Goal: Information Seeking & Learning: Learn about a topic

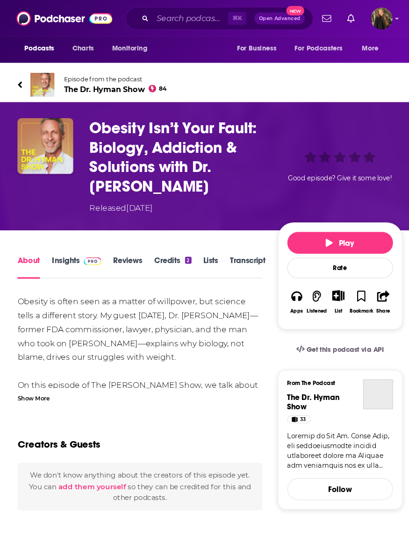
scroll to position [3, 0]
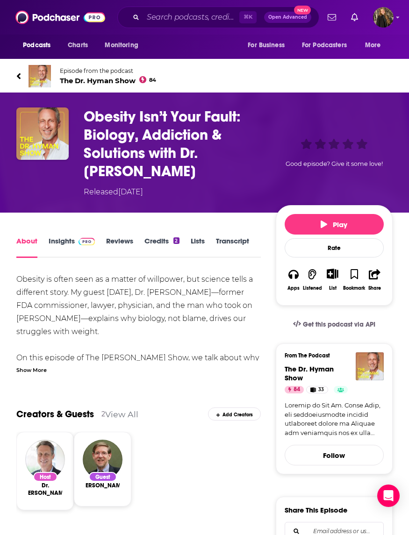
click at [135, 87] on link "Episode from the podcast The Dr. Hyman Show 84" at bounding box center [110, 76] width 188 height 22
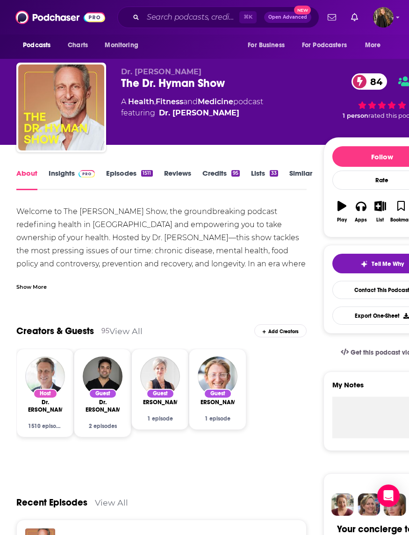
click at [81, 187] on link "Insights" at bounding box center [72, 180] width 46 height 22
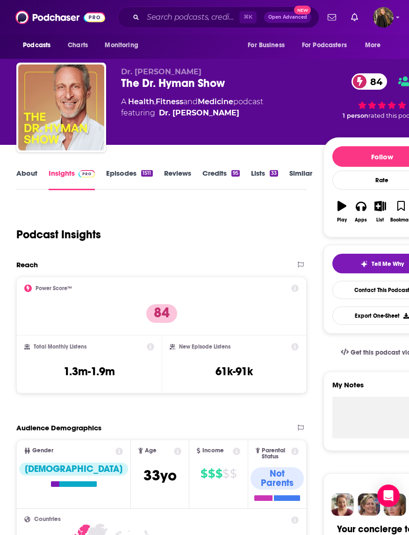
click at [131, 170] on link "Episodes 1511" at bounding box center [129, 180] width 46 height 22
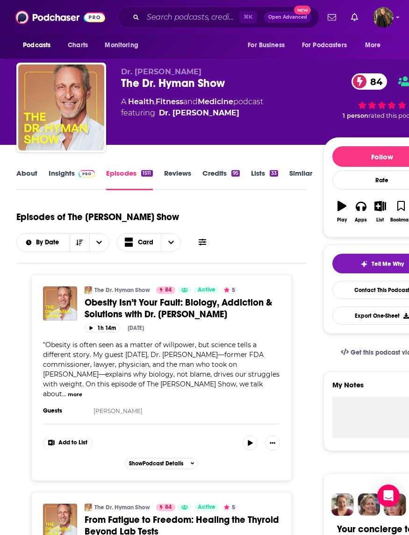
click at [27, 183] on link "About" at bounding box center [26, 180] width 21 height 22
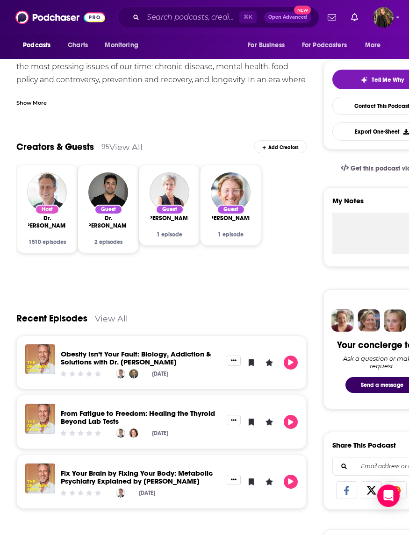
scroll to position [188, 0]
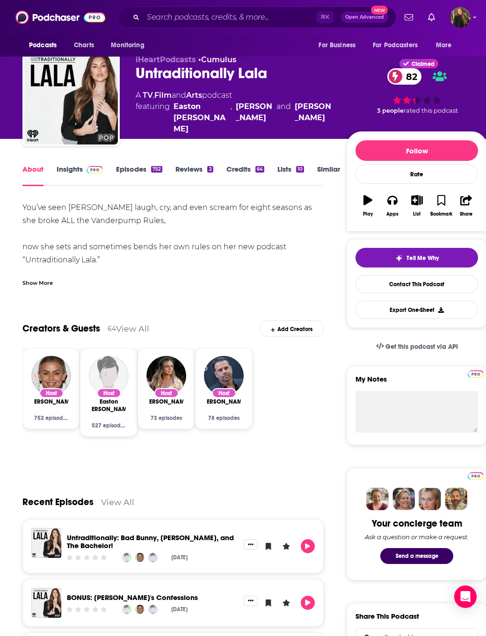
click at [75, 171] on link "Insights" at bounding box center [80, 176] width 46 height 22
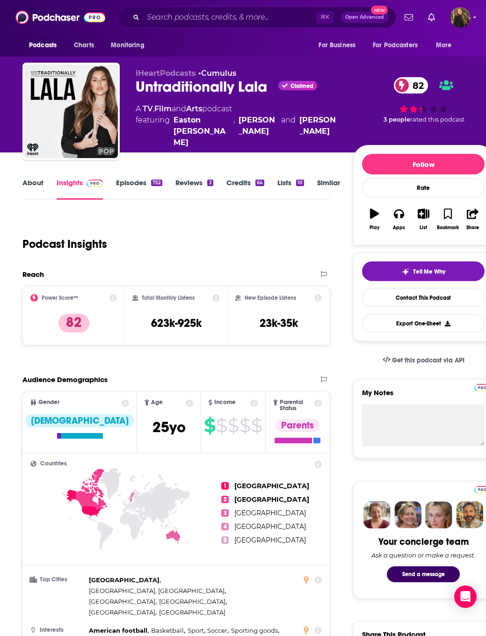
click at [132, 186] on link "Episodes 752" at bounding box center [139, 189] width 46 height 22
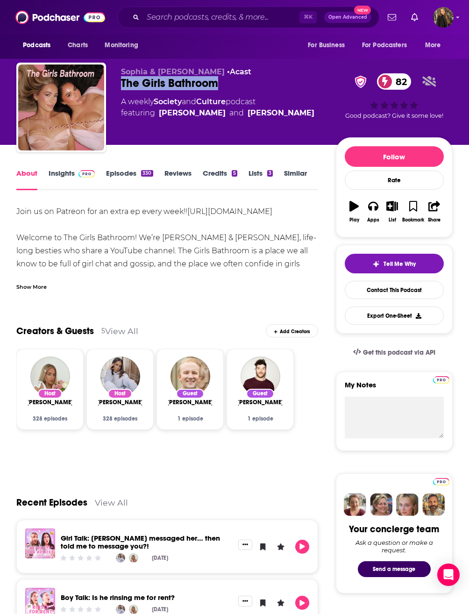
click at [76, 177] on span at bounding box center [85, 173] width 20 height 9
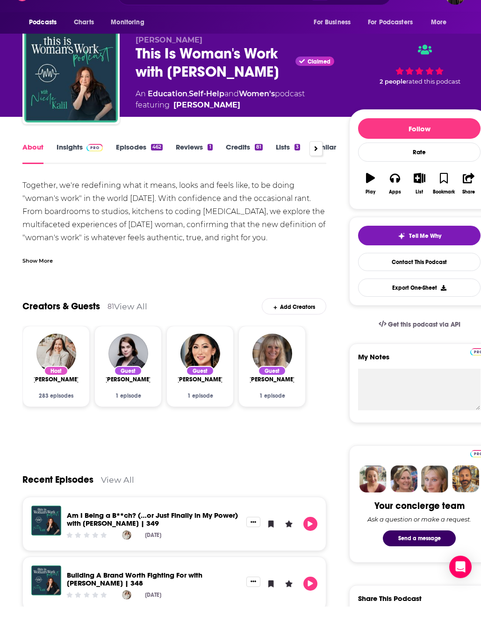
scroll to position [35, 0]
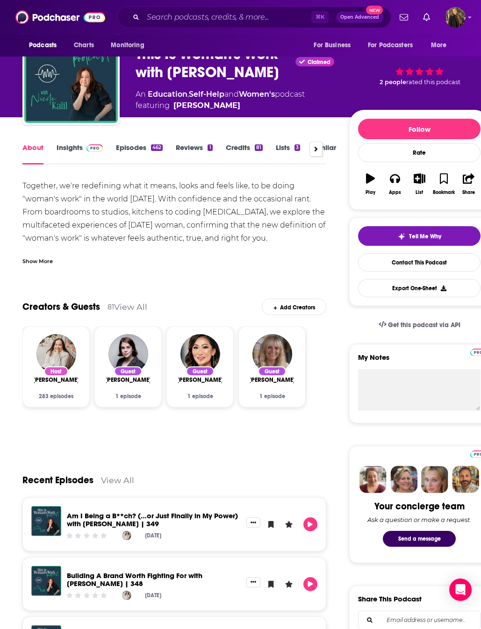
click at [93, 150] on img at bounding box center [94, 147] width 16 height 7
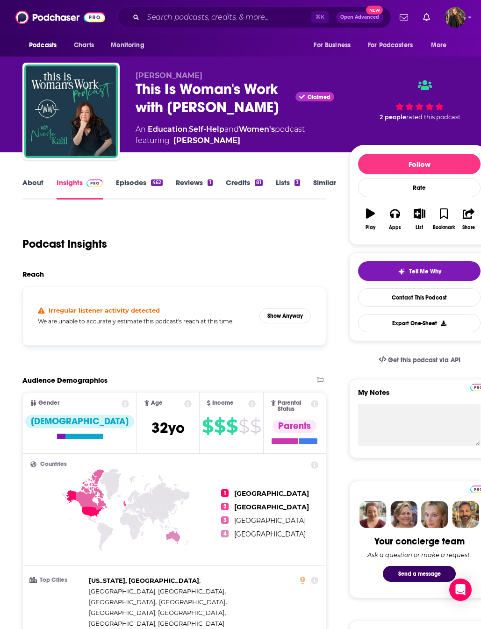
click at [302, 314] on button "Show Anyway" at bounding box center [284, 316] width 51 height 15
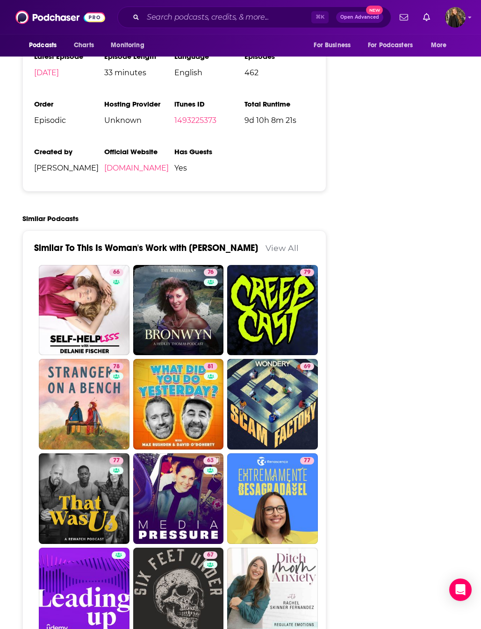
scroll to position [1968, 0]
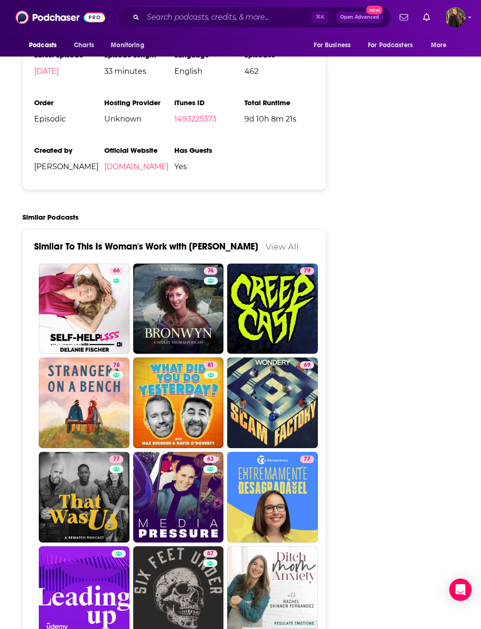
click at [65, 291] on link "66 Self-Helpless" at bounding box center [84, 309] width 91 height 91
type input "https://www.podchaser.com/podcasts/self-helpless-1576231"
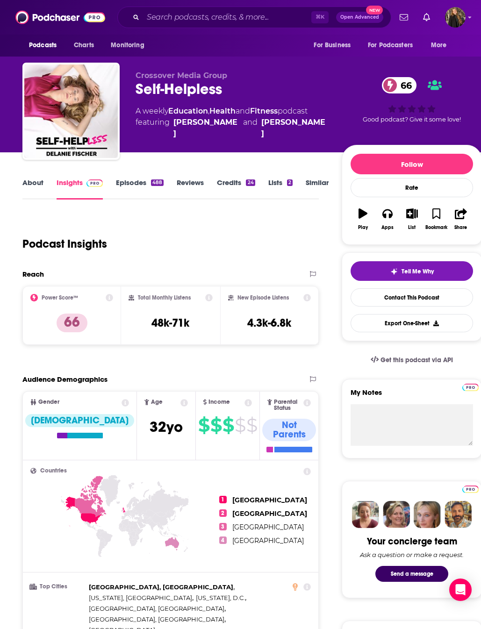
click at [41, 193] on link "About" at bounding box center [32, 189] width 21 height 22
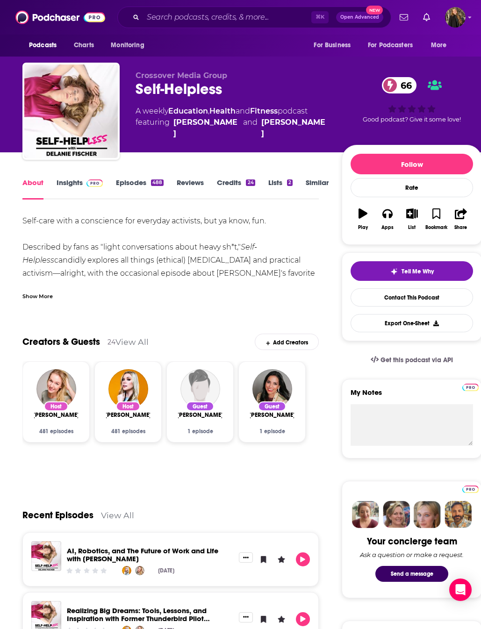
click at [67, 187] on link "Insights" at bounding box center [80, 189] width 46 height 22
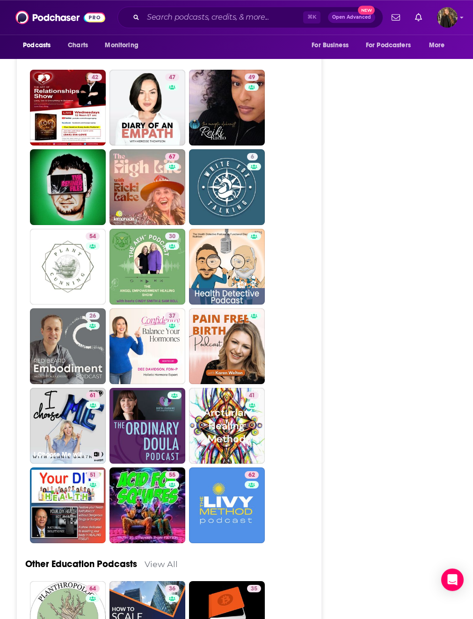
scroll to position [2615, 0]
click at [66, 388] on link "61 I Choose Me with Jennie Garth" at bounding box center [68, 426] width 76 height 76
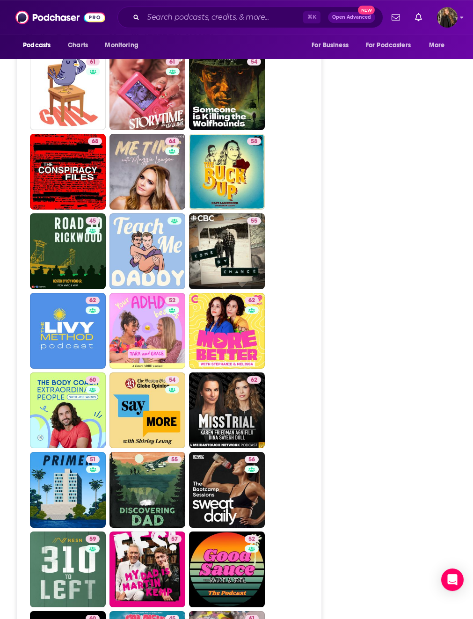
scroll to position [2491, 0]
click at [133, 345] on link "52 Your ADHD Besties" at bounding box center [147, 331] width 76 height 76
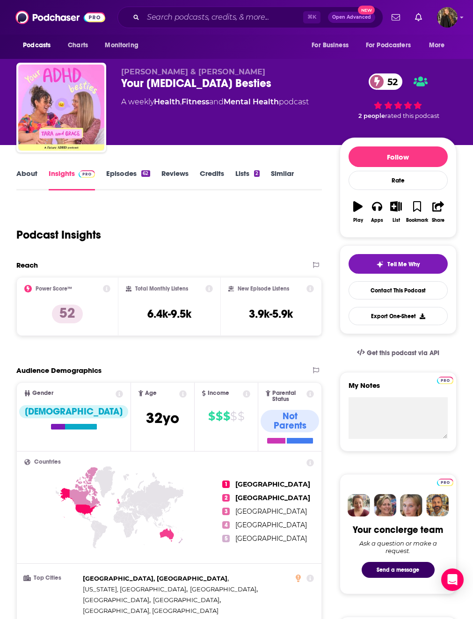
click at [85, 102] on img "Your ADHD Besties" at bounding box center [61, 108] width 86 height 86
click at [84, 105] on img "Your ADHD Besties" at bounding box center [61, 108] width 86 height 86
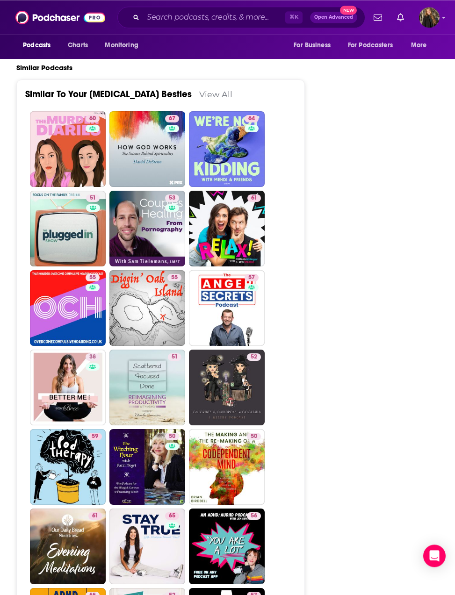
scroll to position [1575, 0]
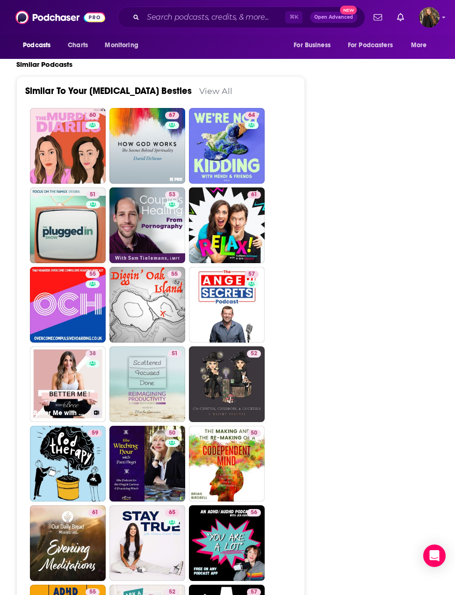
click at [67, 346] on link "38 Better Me with BodyByBree" at bounding box center [68, 384] width 76 height 76
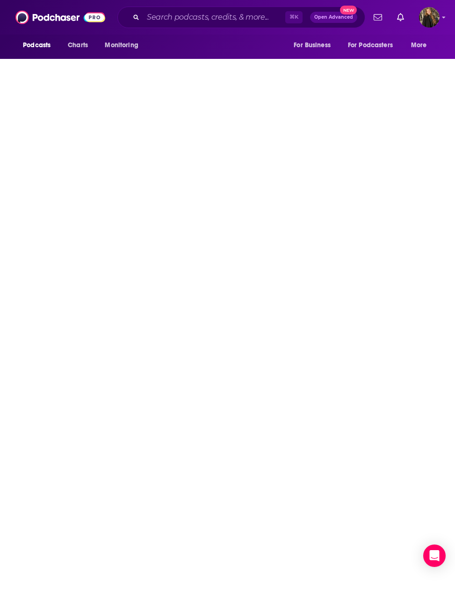
type input "https://www.podchaser.com/podcasts/better-me-with-bodybybree-1316438"
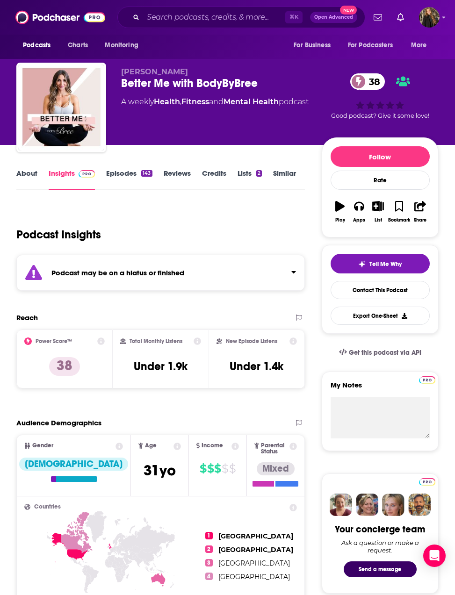
click at [130, 180] on link "Episodes 143" at bounding box center [129, 180] width 46 height 22
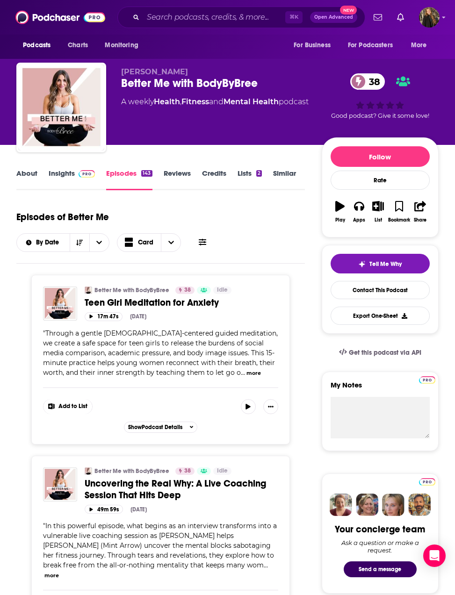
click at [65, 169] on link "Insights" at bounding box center [72, 180] width 46 height 22
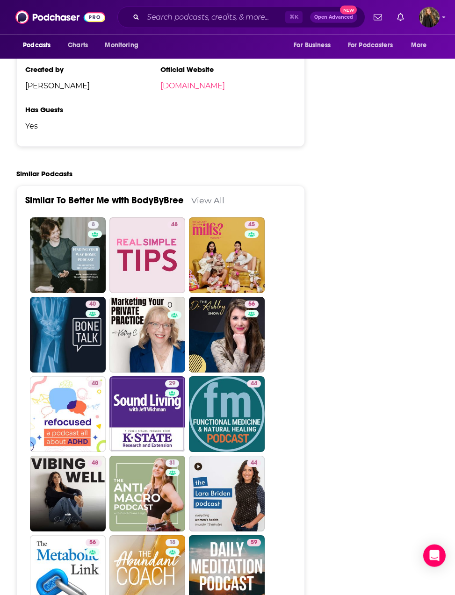
scroll to position [1578, 0]
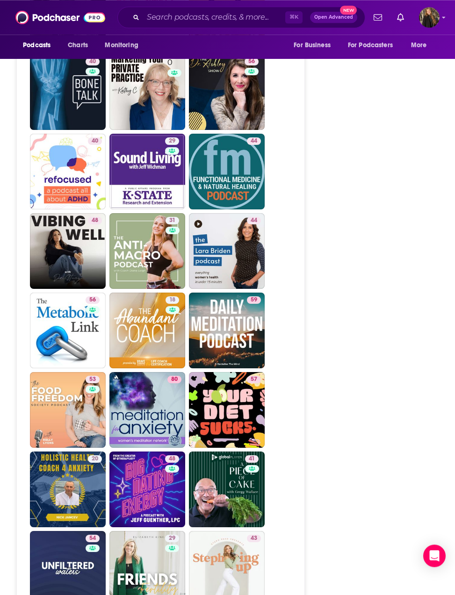
scroll to position [1707, 0]
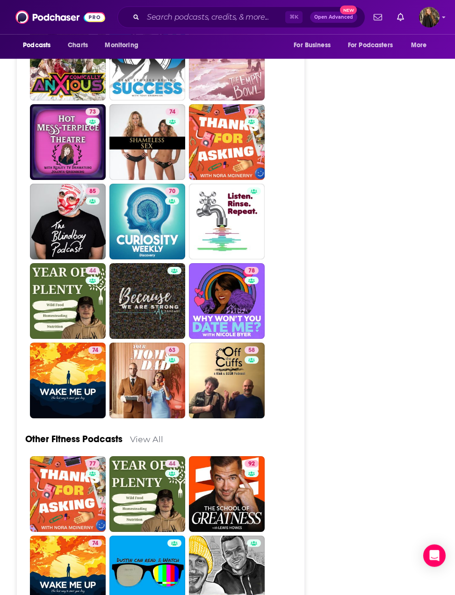
scroll to position [3253, 0]
click at [127, 357] on link "63 Your Mom & Dad" at bounding box center [147, 381] width 76 height 76
type input "https://www.podchaser.com/podcasts/your-mom-dad-753088"
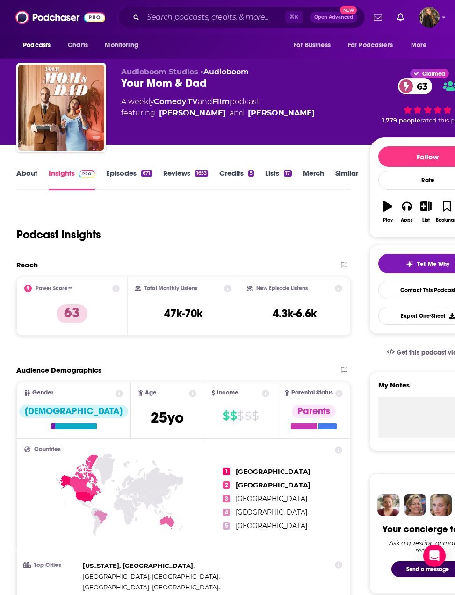
click at [27, 173] on link "About" at bounding box center [26, 180] width 21 height 22
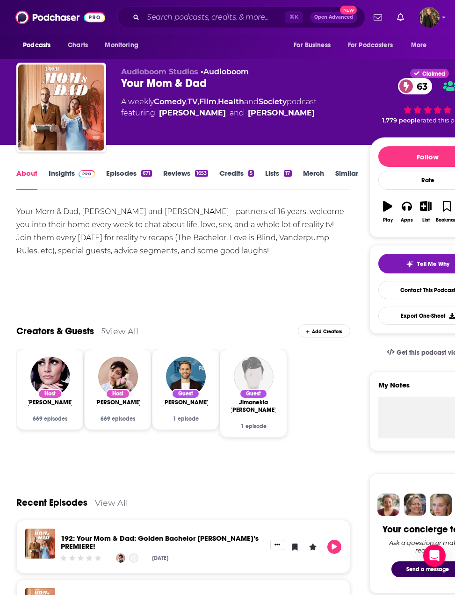
click at [43, 128] on img "Your Mom & Dad" at bounding box center [61, 108] width 86 height 86
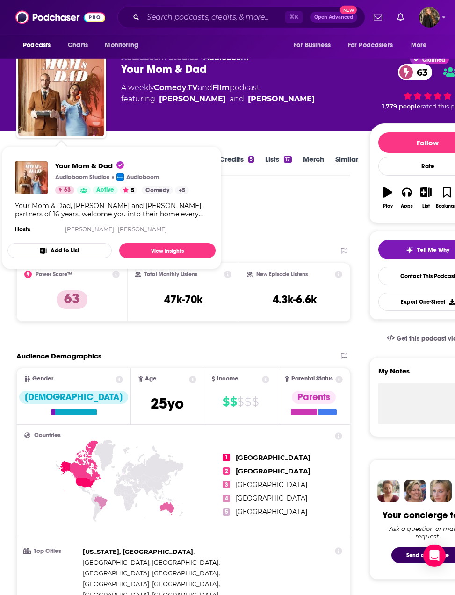
scroll to position [23, 0]
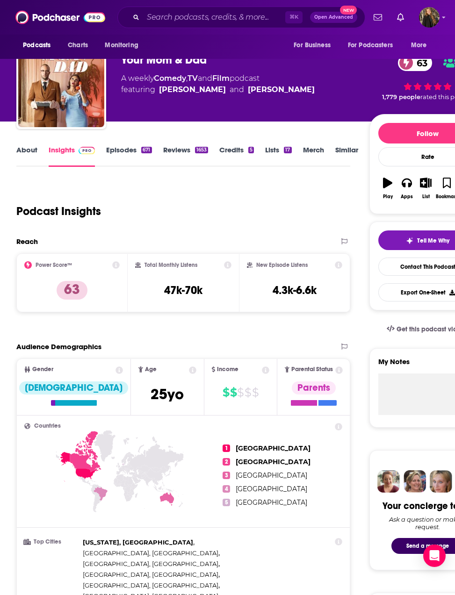
click at [35, 147] on link "About" at bounding box center [26, 156] width 21 height 22
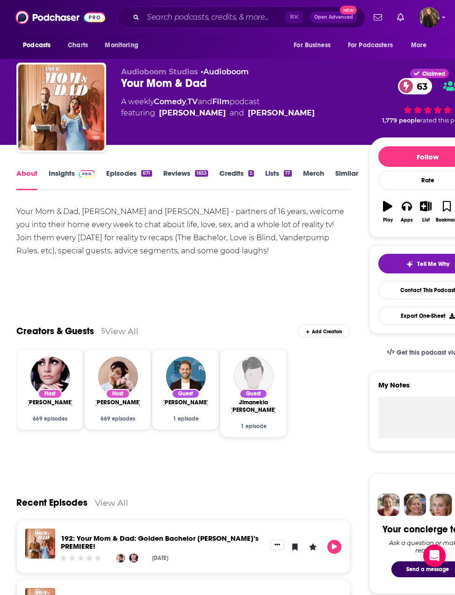
click at [65, 170] on link "Insights" at bounding box center [72, 180] width 46 height 22
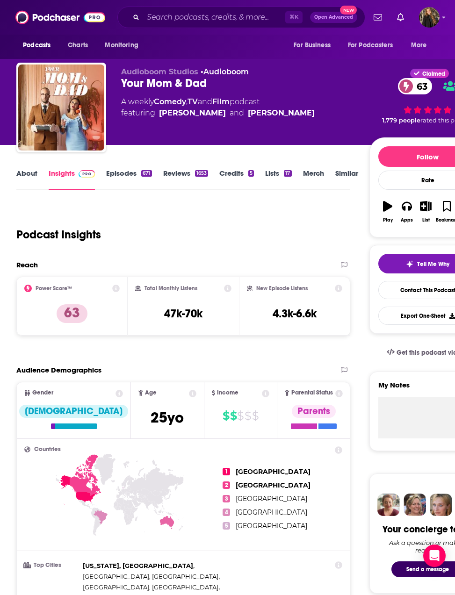
click at [122, 173] on link "Episodes 671" at bounding box center [128, 180] width 45 height 22
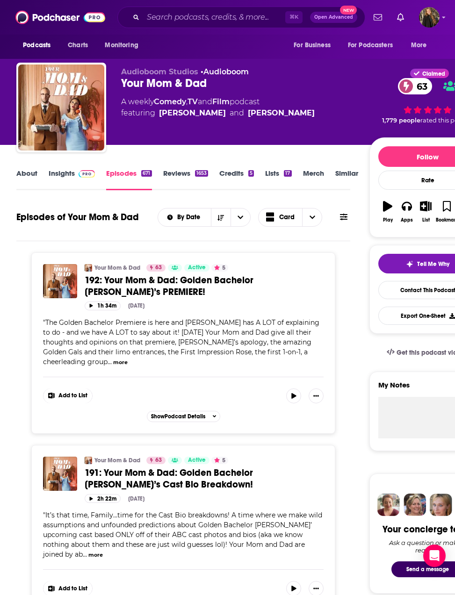
click at [62, 172] on link "Insights" at bounding box center [72, 180] width 46 height 22
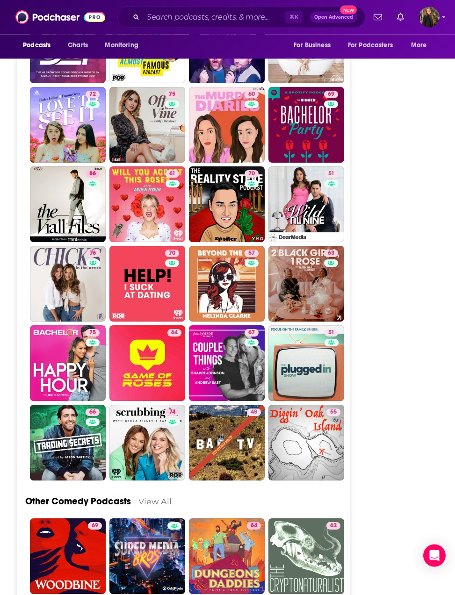
scroll to position [2667, 0]
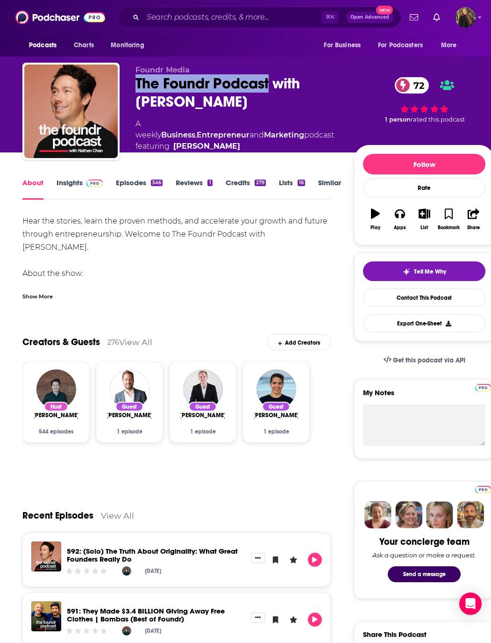
click at [65, 183] on link "Insights" at bounding box center [80, 189] width 46 height 22
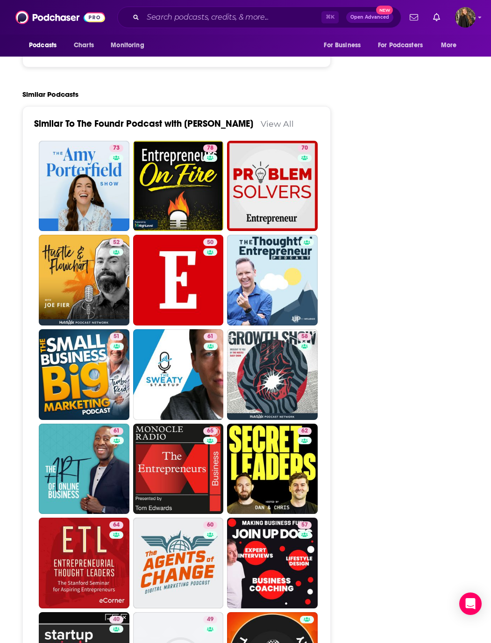
scroll to position [2105, 0]
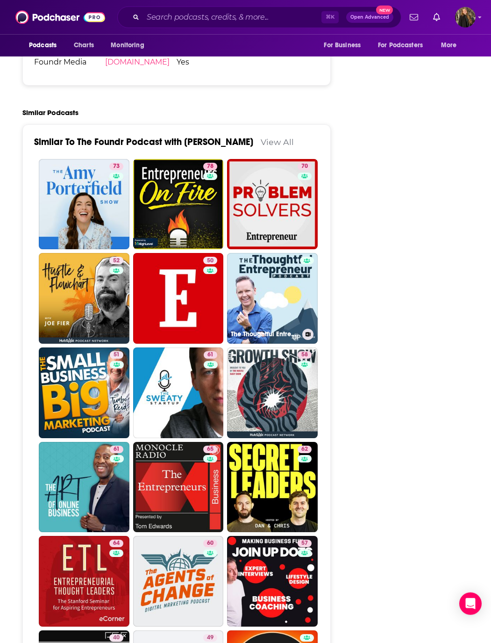
click at [258, 258] on link "The Thoughtful Entrepreneur" at bounding box center [272, 298] width 91 height 91
type input "[URL][DOMAIN_NAME]"
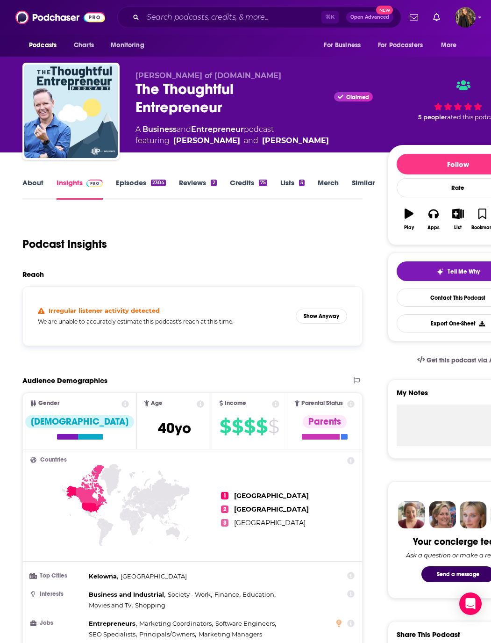
click at [128, 179] on link "Episodes 2304" at bounding box center [141, 189] width 50 height 22
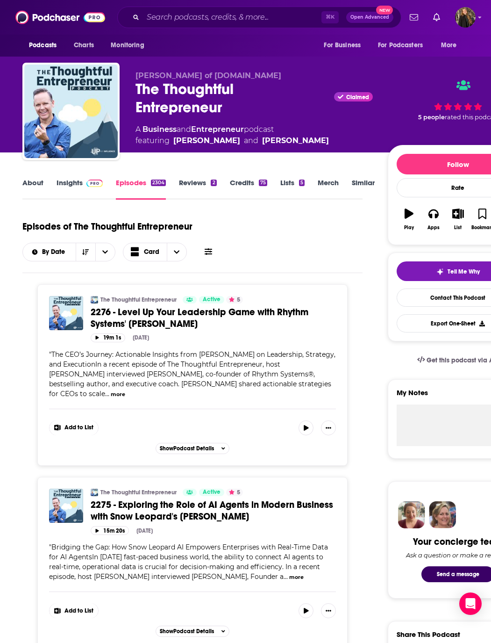
click at [33, 182] on link "About" at bounding box center [32, 189] width 21 height 22
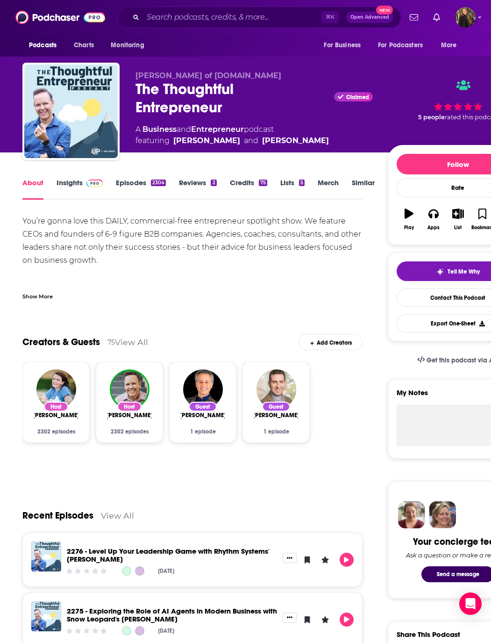
click at [71, 183] on link "Insights" at bounding box center [80, 189] width 46 height 22
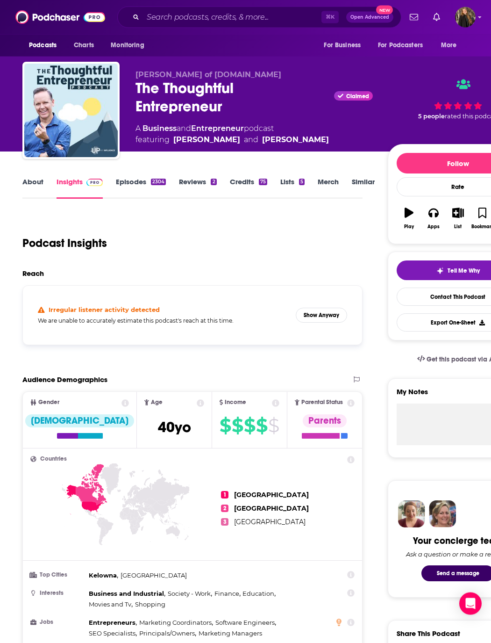
scroll to position [1, 0]
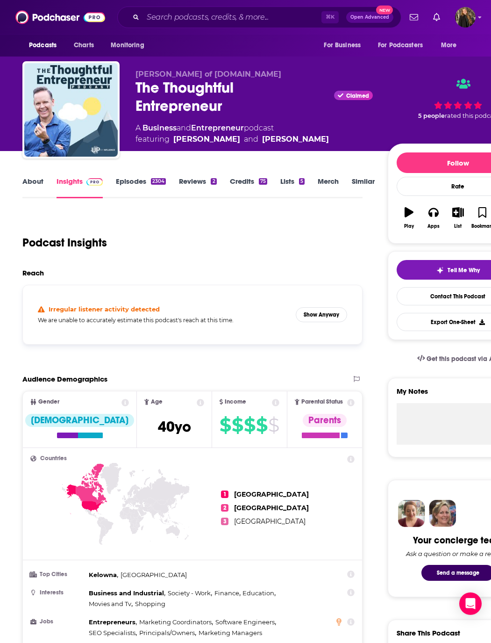
click at [347, 318] on button "Show Anyway" at bounding box center [321, 314] width 51 height 15
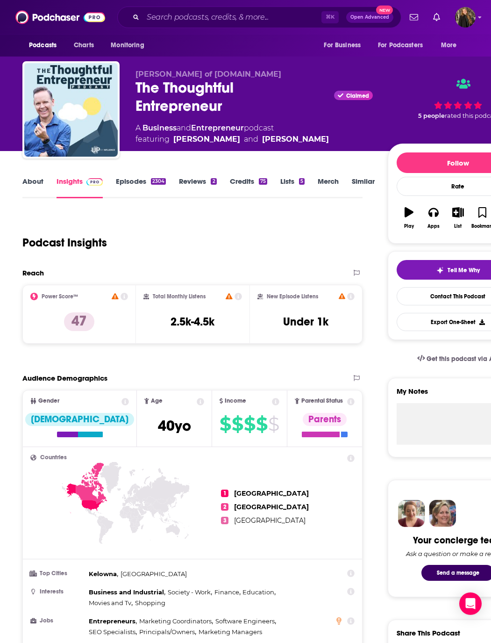
scroll to position [0, 0]
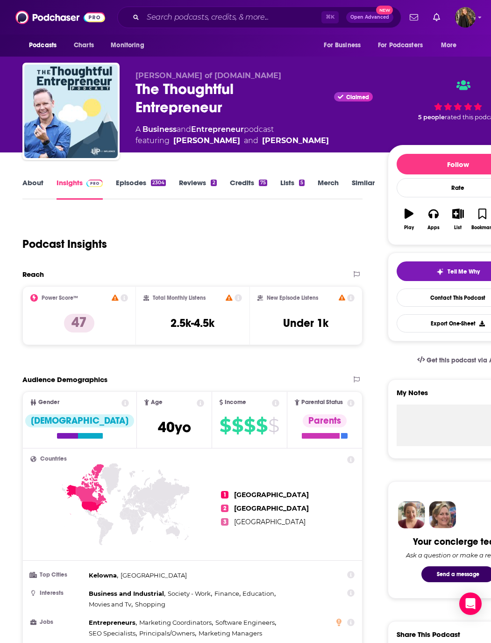
click at [38, 184] on link "About" at bounding box center [32, 189] width 21 height 22
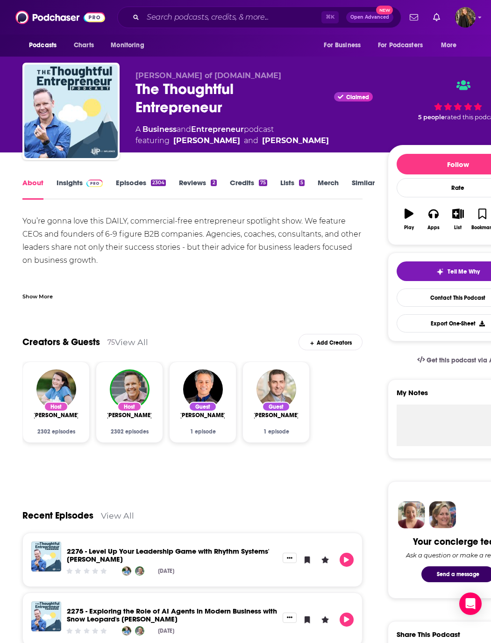
click at [76, 195] on link "Insights" at bounding box center [80, 189] width 46 height 22
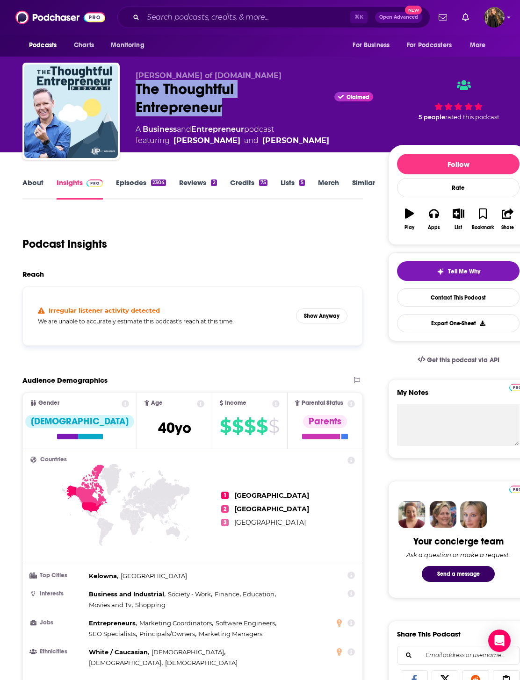
click at [347, 316] on button "Show Anyway" at bounding box center [321, 316] width 51 height 15
